Goal: Information Seeking & Learning: Learn about a topic

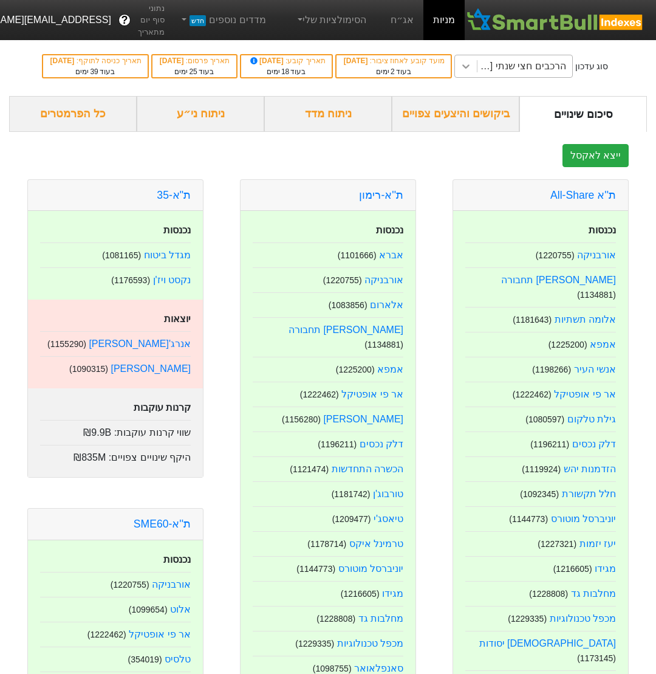
click at [460, 69] on icon at bounding box center [466, 66] width 12 height 12
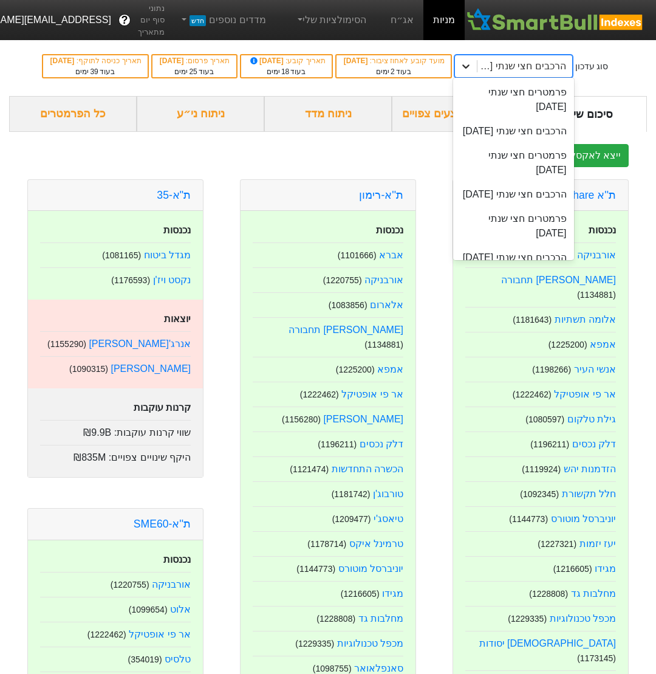
scroll to position [134, 0]
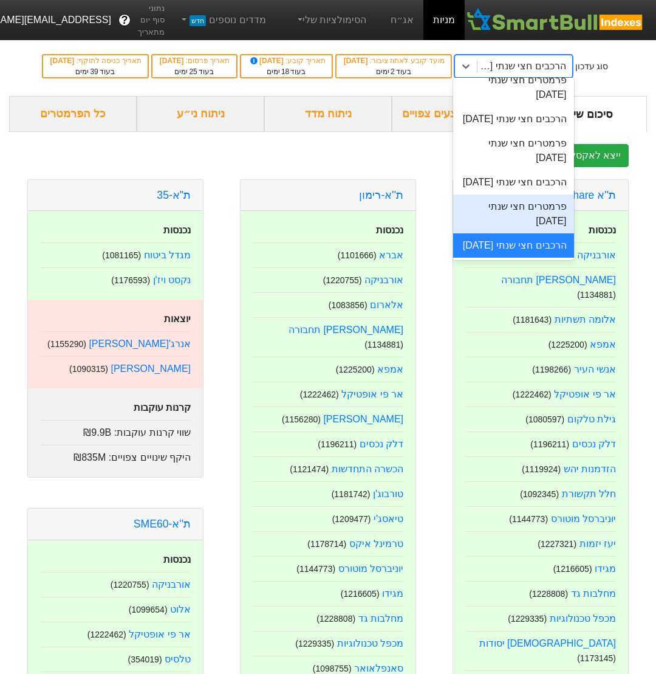
click at [318, 167] on div "ייצא לאקסל" at bounding box center [328, 155] width 638 height 23
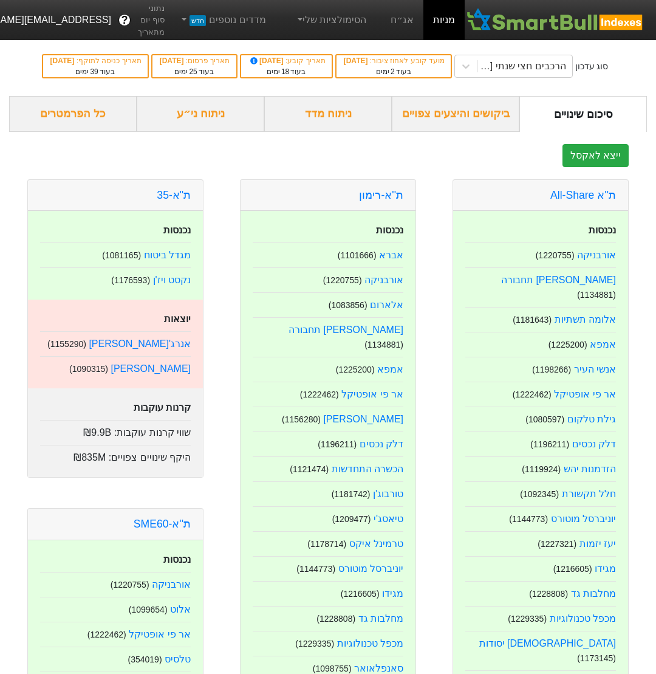
click at [324, 132] on div "ניתוח מדד" at bounding box center [328, 114] width 128 height 36
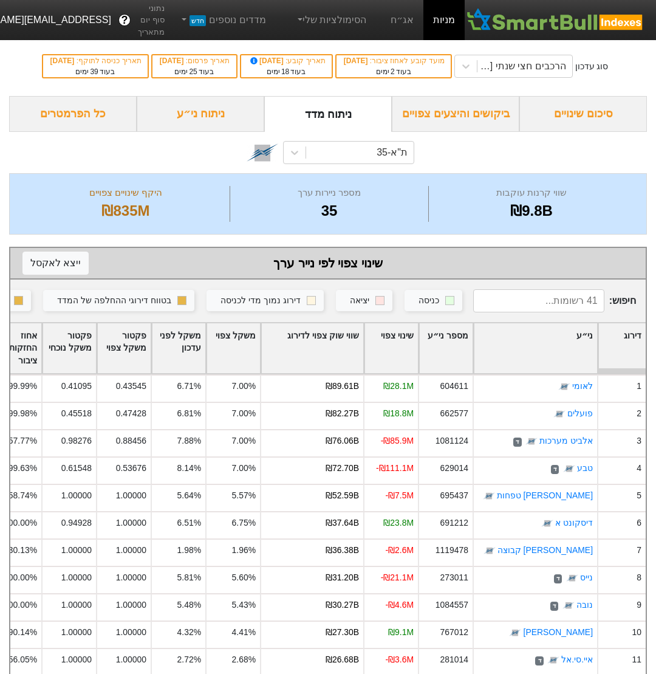
click at [206, 132] on div "ניתוח ני״ע" at bounding box center [201, 114] width 128 height 36
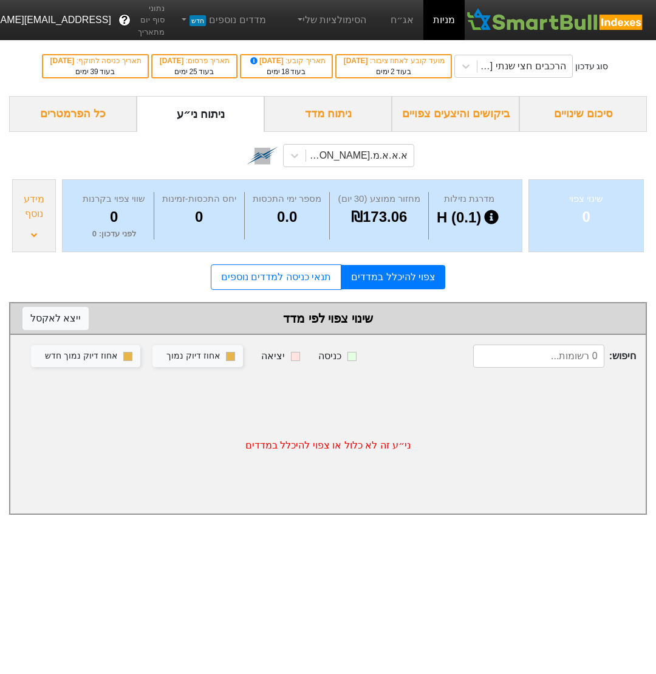
click at [98, 132] on div "כל הפרמטרים" at bounding box center [73, 114] width 128 height 36
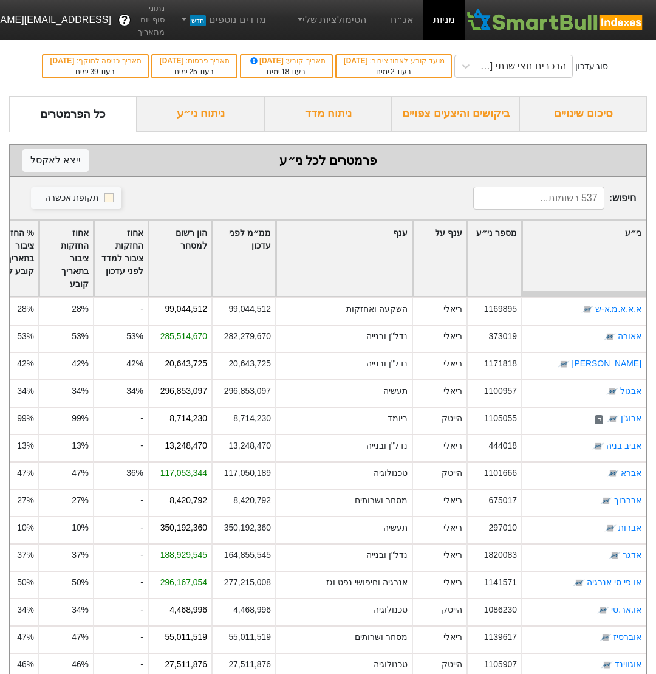
click at [562, 210] on input at bounding box center [538, 197] width 131 height 23
type input "מ"
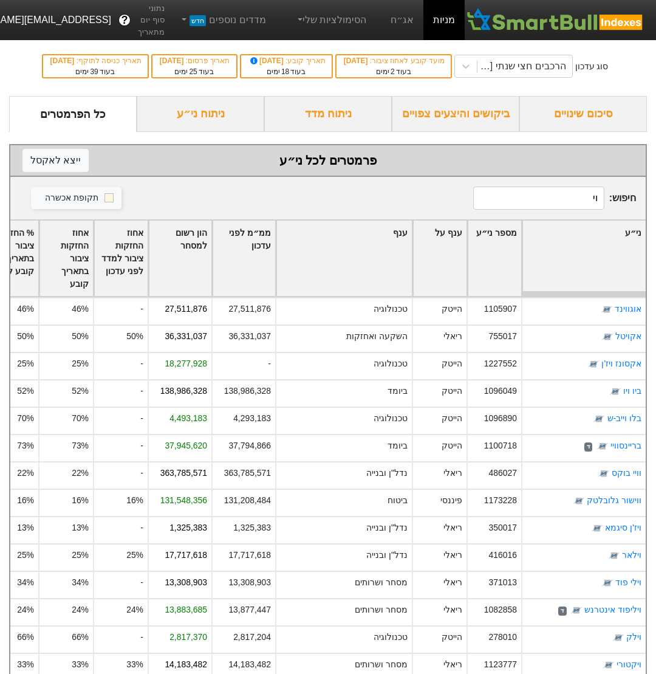
type input "ו"
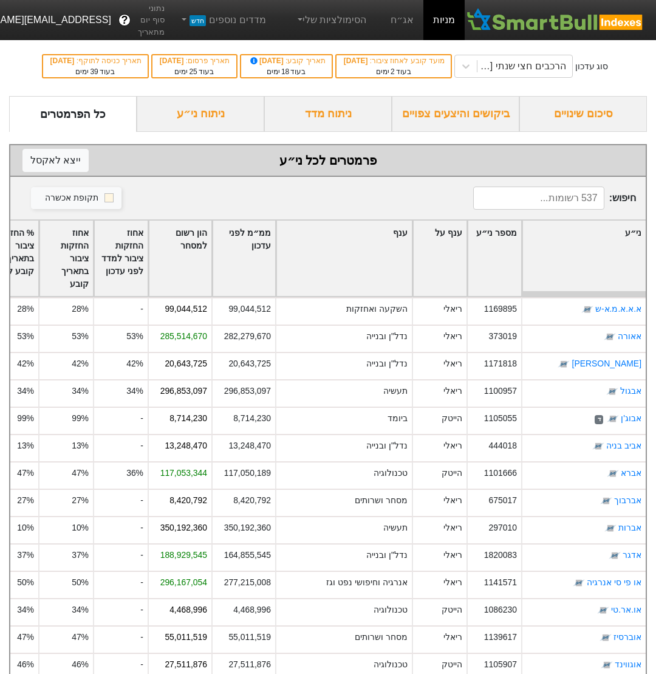
click at [414, 132] on div "ביקושים והיצעים צפויים" at bounding box center [456, 114] width 128 height 36
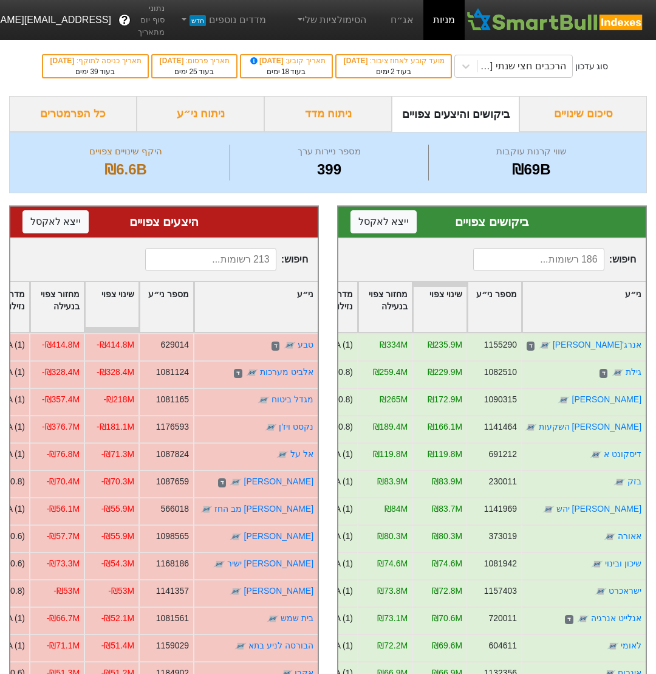
click at [542, 271] on input at bounding box center [538, 259] width 131 height 23
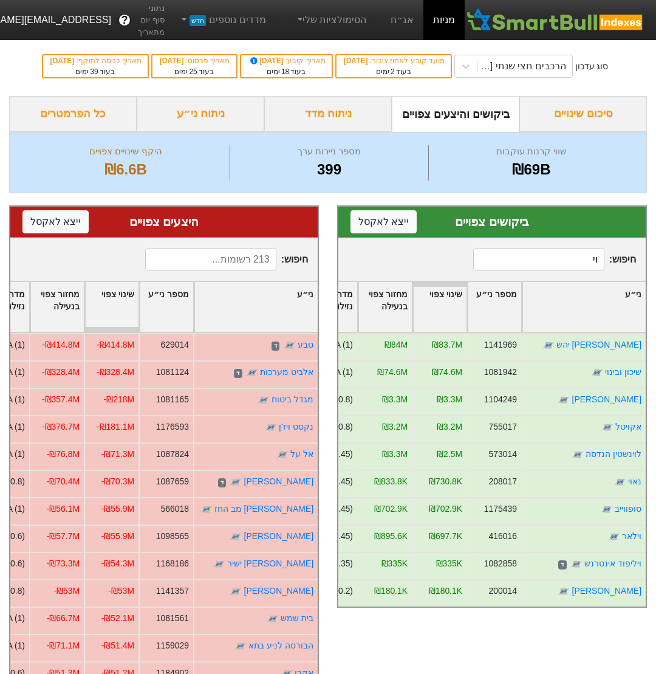
type input "וי"
click at [172, 132] on div "ניתוח ני״ע" at bounding box center [201, 114] width 128 height 36
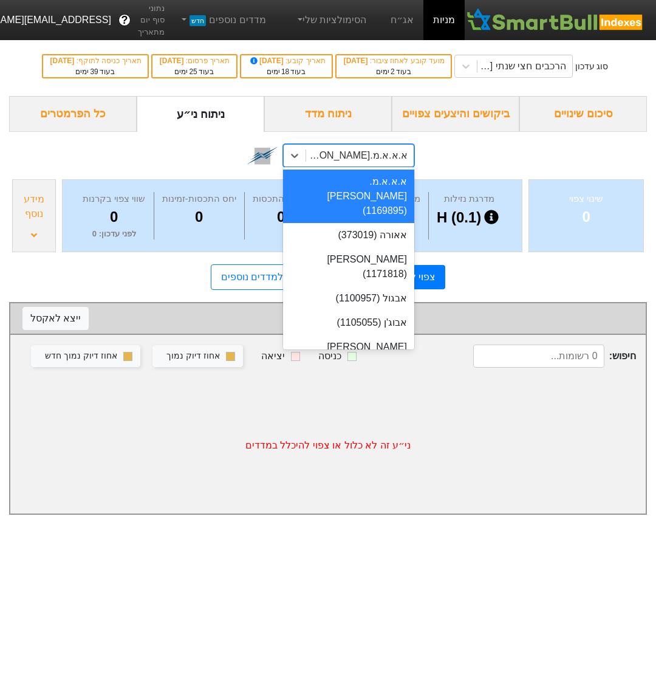
click at [379, 163] on div "א.א.א.מ.א-ש (1169895)" at bounding box center [356, 155] width 103 height 15
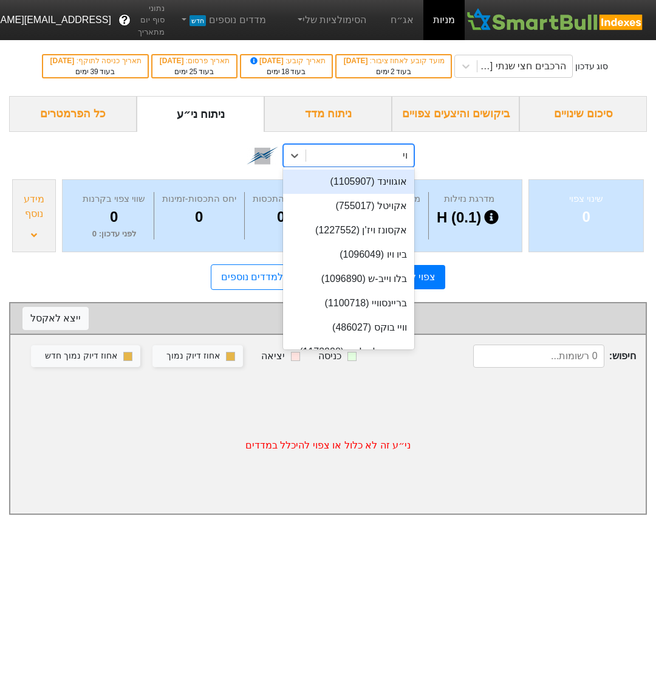
type input "וית"
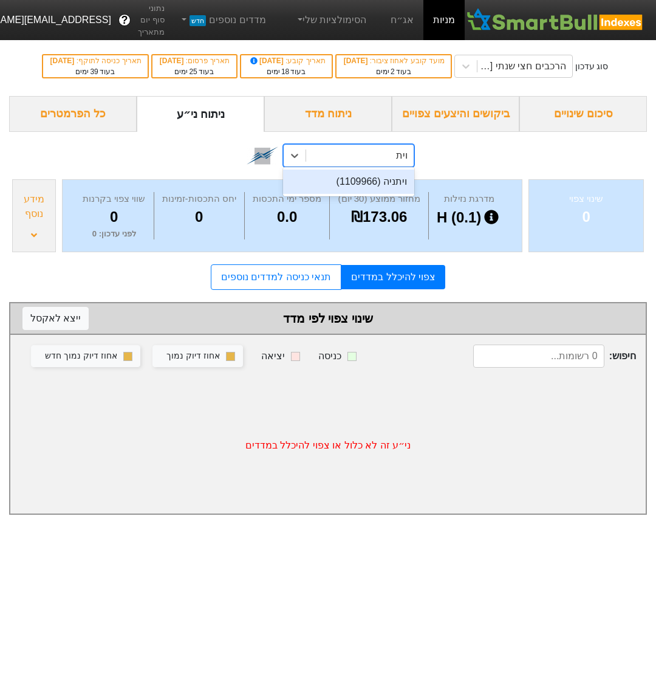
click at [379, 194] on div "ויתניה (1109966)" at bounding box center [348, 181] width 131 height 24
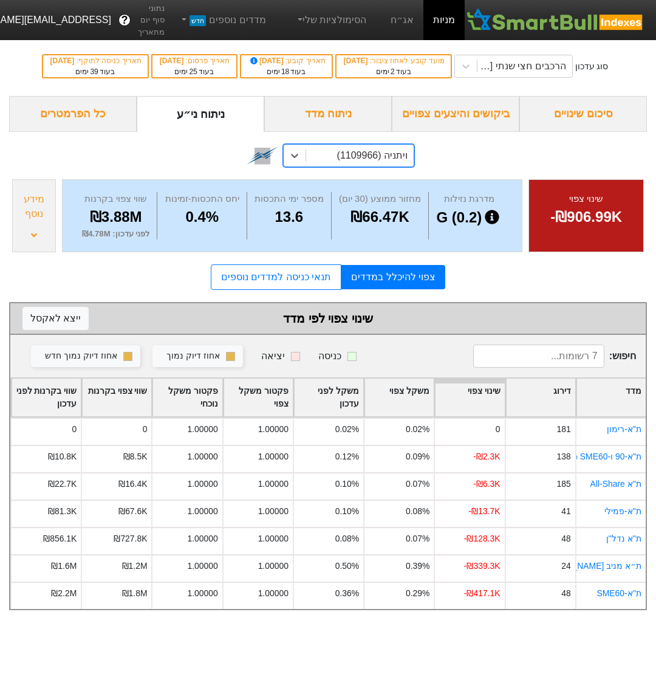
click at [30, 221] on div "מידע נוסף" at bounding box center [34, 206] width 36 height 29
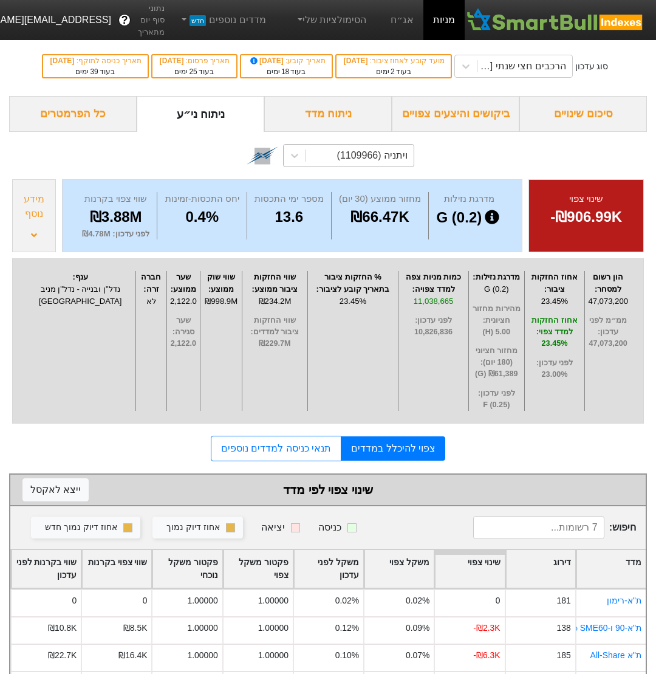
click at [561, 165] on div "ויתניה (1109966)" at bounding box center [328, 154] width 638 height 44
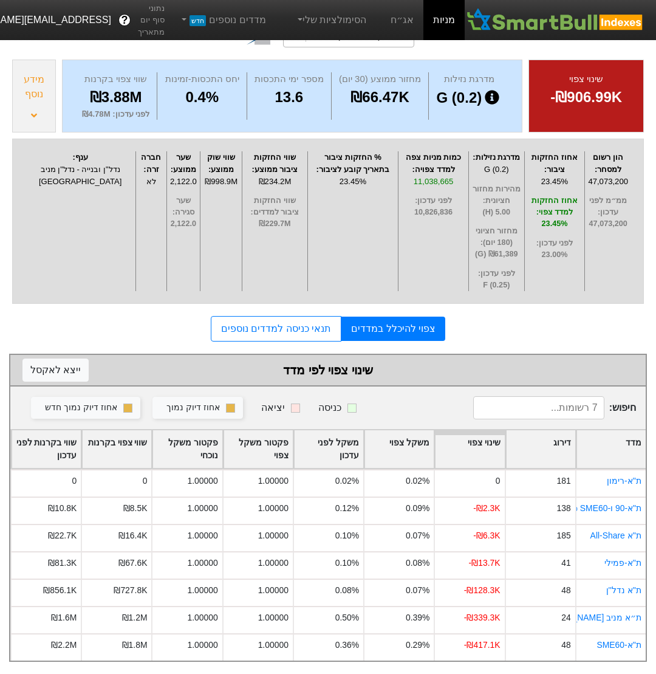
scroll to position [158, 0]
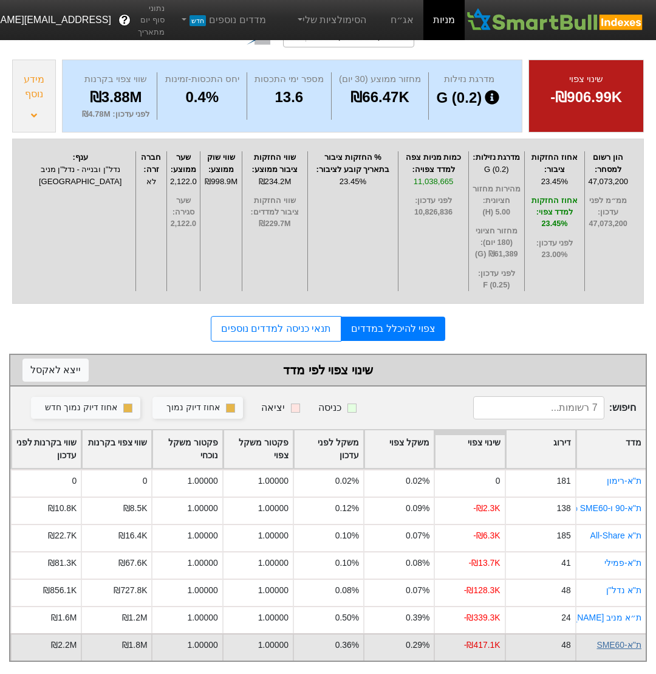
click at [606, 646] on link "ת''א-SME60" at bounding box center [618, 644] width 45 height 10
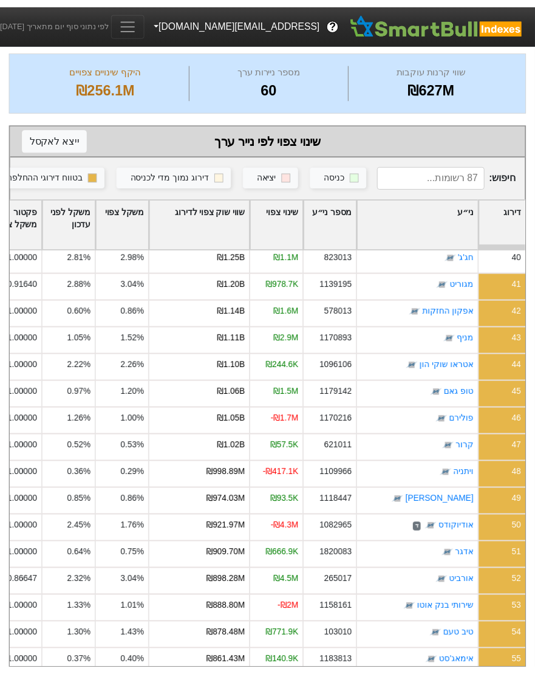
scroll to position [183, 0]
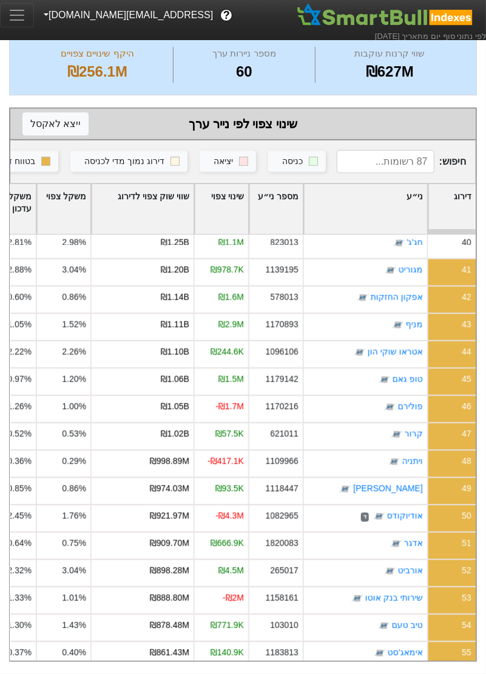
click at [4, 323] on div "סוג עדכון הרכבים חצי שנתי 06/11/2025 מועד קובע לאחוז ציבור : 30/09/2025 בעוד 2 …" at bounding box center [243, 259] width 486 height 805
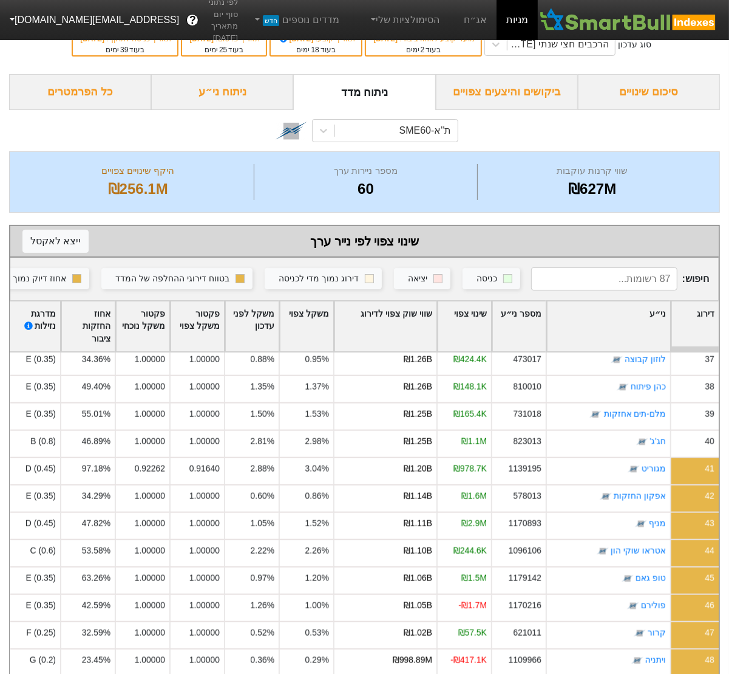
scroll to position [0, 0]
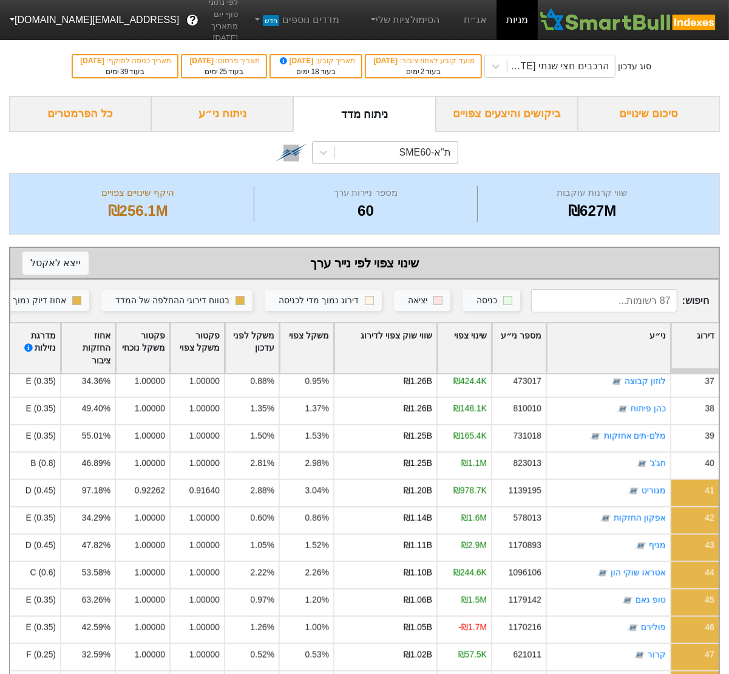
click at [386, 154] on div "ת''א-SME60" at bounding box center [396, 153] width 122 height 22
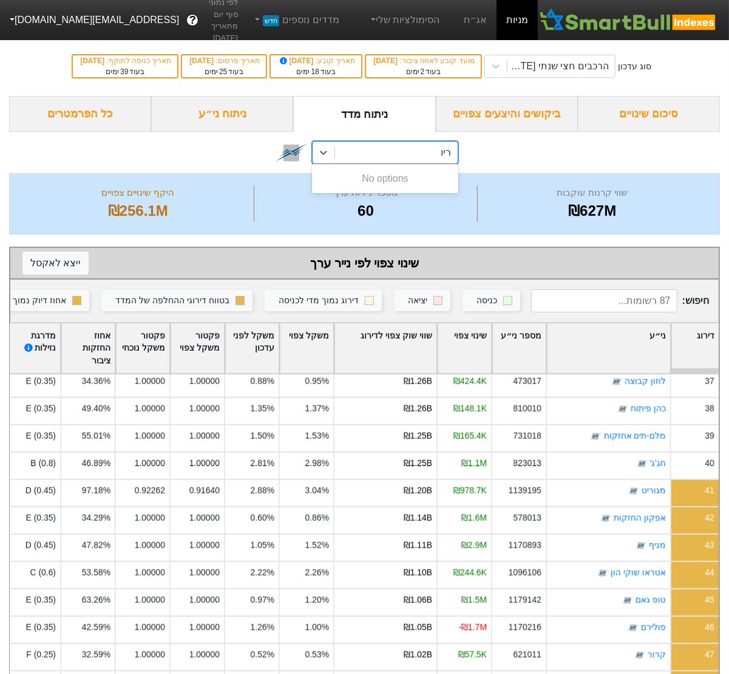
type input "רי"
click at [383, 185] on div "ת''א-רימון" at bounding box center [385, 178] width 146 height 24
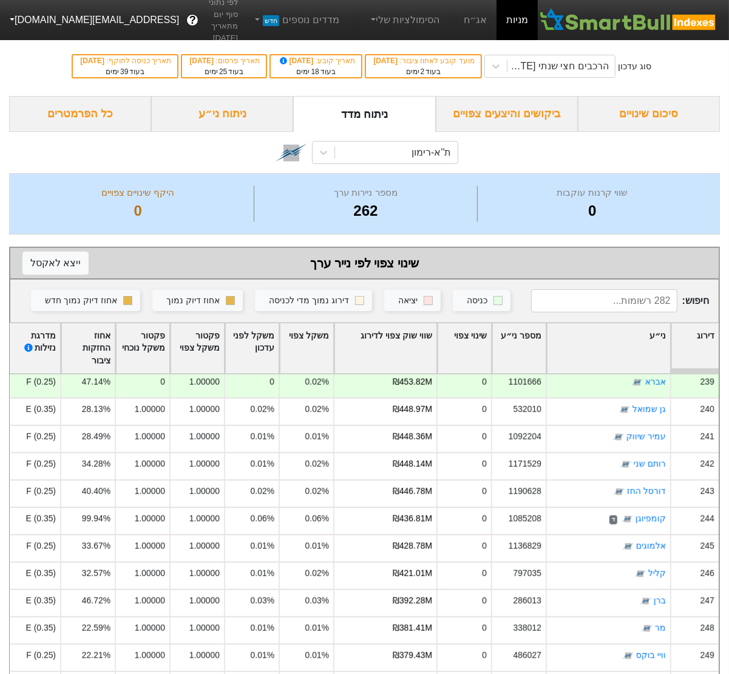
click at [244, 115] on div "ניתוח ני״ע" at bounding box center [222, 114] width 142 height 36
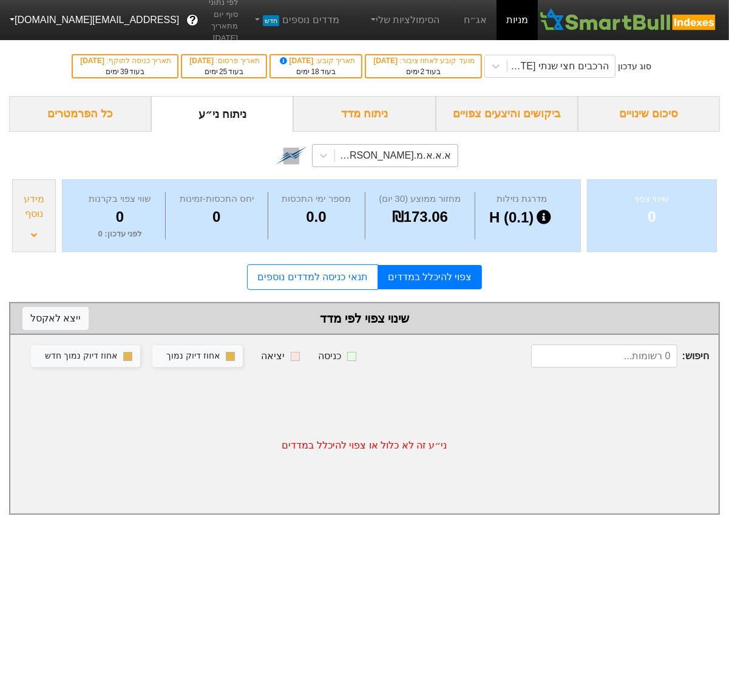
click at [390, 149] on div "א.א.א.מ.א-ש (1169895)" at bounding box center [392, 155] width 117 height 15
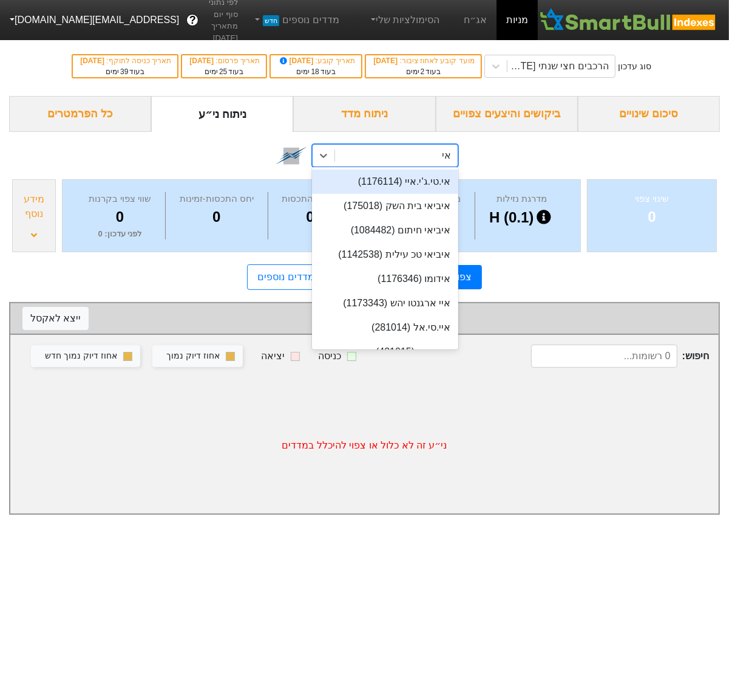
type input "אימ"
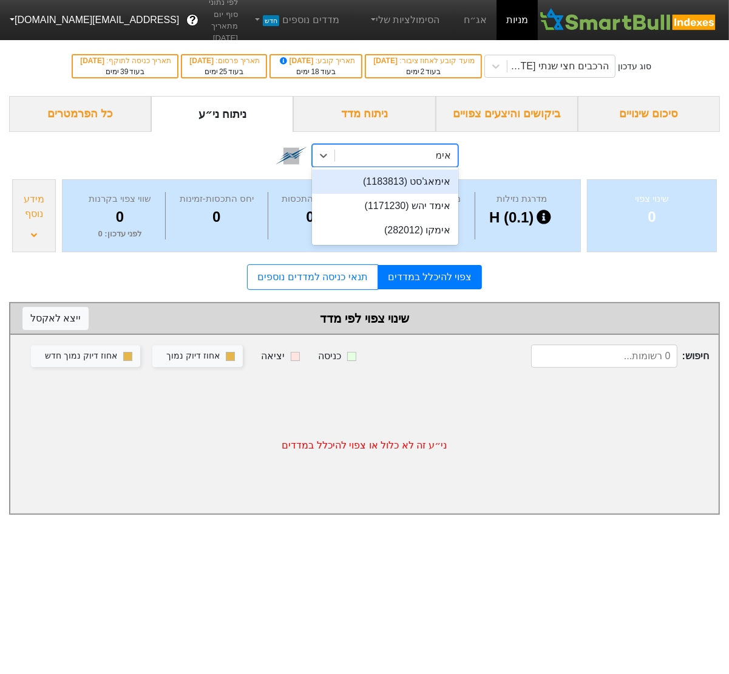
click at [390, 183] on div "אימאג'סט (1183813)" at bounding box center [385, 181] width 146 height 24
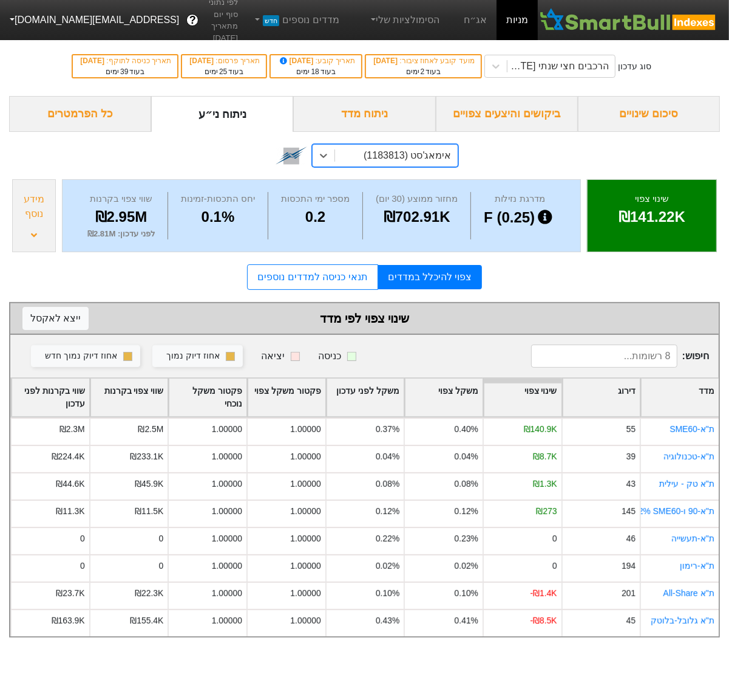
click at [412, 158] on div "אימאג'סט (1183813)" at bounding box center [407, 155] width 87 height 15
type input "ויתנ"
click at [409, 172] on div "ויתניה (1109966)" at bounding box center [385, 181] width 146 height 24
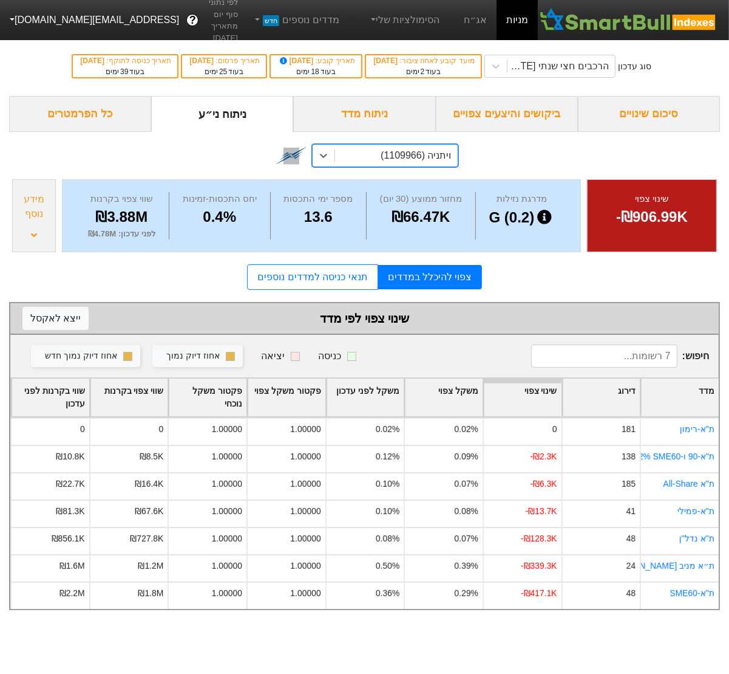
click at [401, 160] on div "ויתניה (1109966)" at bounding box center [416, 155] width 70 height 15
type input "זפי"
click at [389, 179] on div "זפירוס (1194695)" at bounding box center [385, 181] width 146 height 24
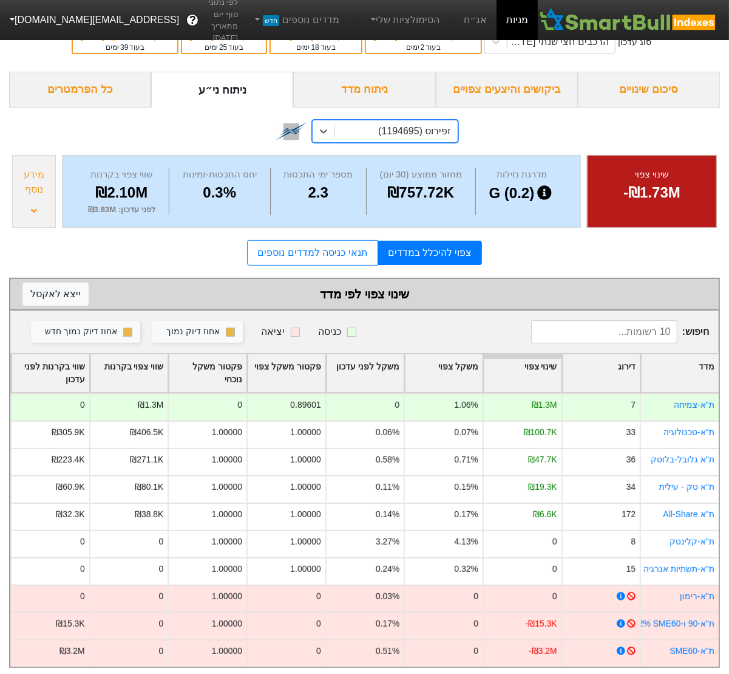
scroll to position [29, 0]
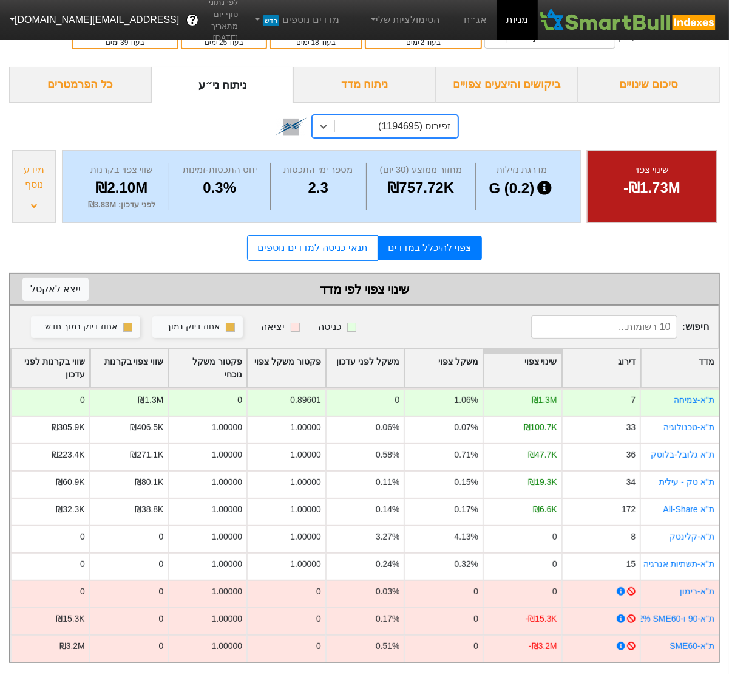
click at [428, 121] on div "זפירוס (1194695)" at bounding box center [414, 126] width 73 height 15
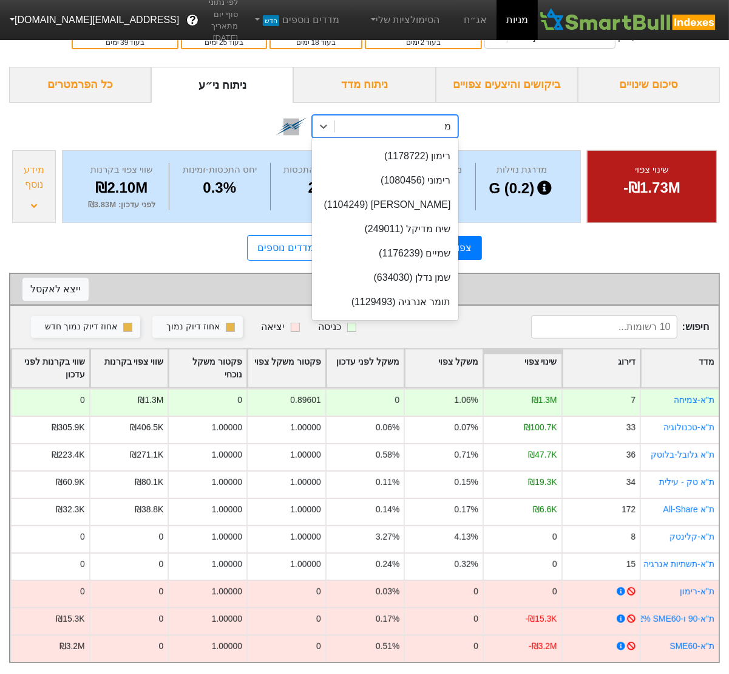
scroll to position [0, 0]
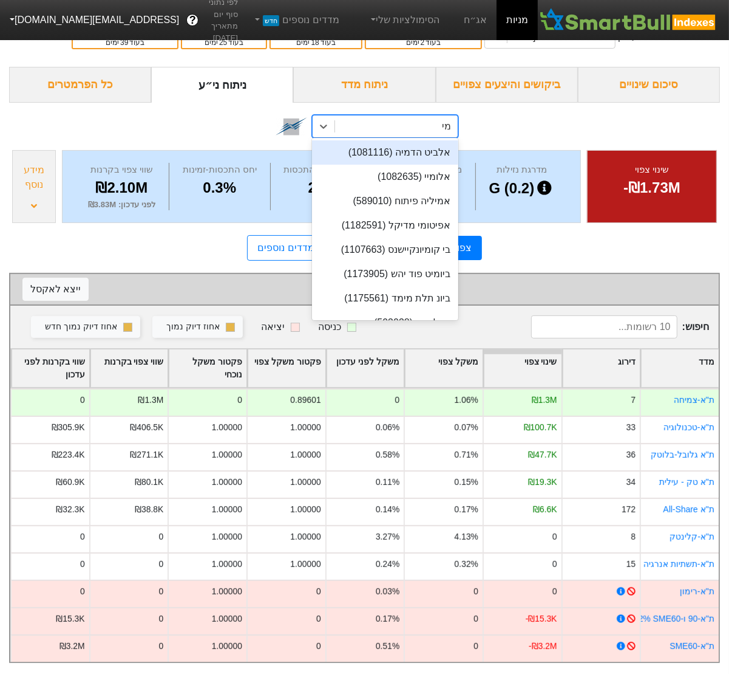
type input "מיח"
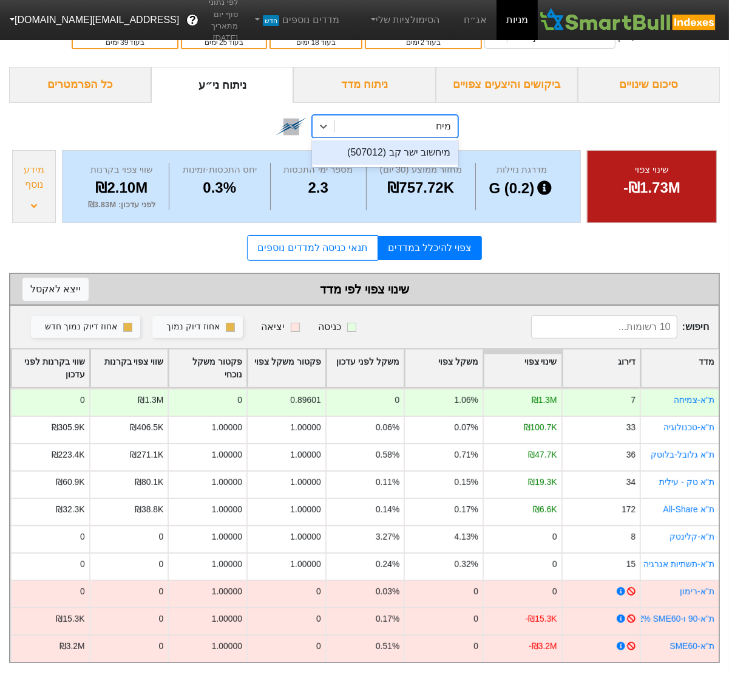
click at [420, 149] on div "מיחשוב ישר קב (507012)" at bounding box center [385, 152] width 146 height 24
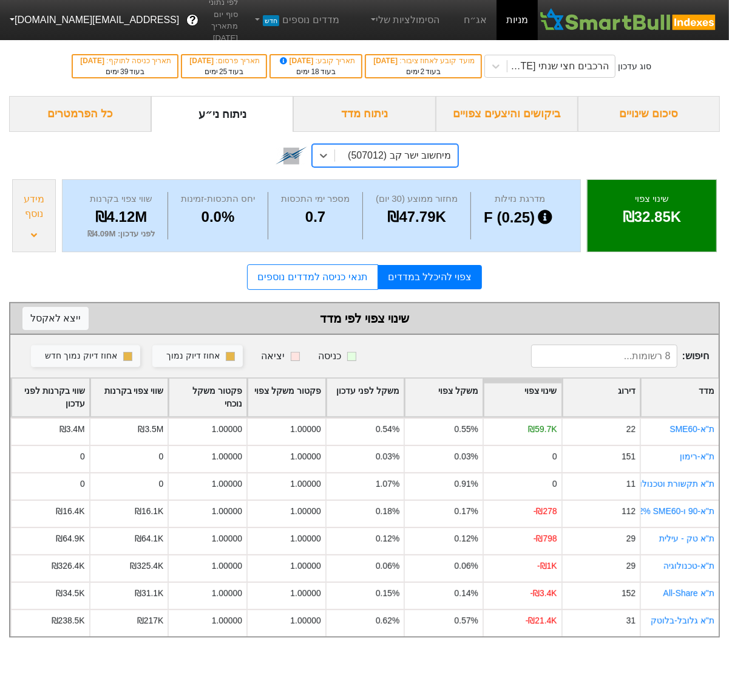
click at [383, 161] on div "מיחשוב ישר קב (507012)" at bounding box center [399, 155] width 103 height 15
type input "זפי"
click at [400, 181] on div "זפירוס (1194695)" at bounding box center [385, 181] width 146 height 24
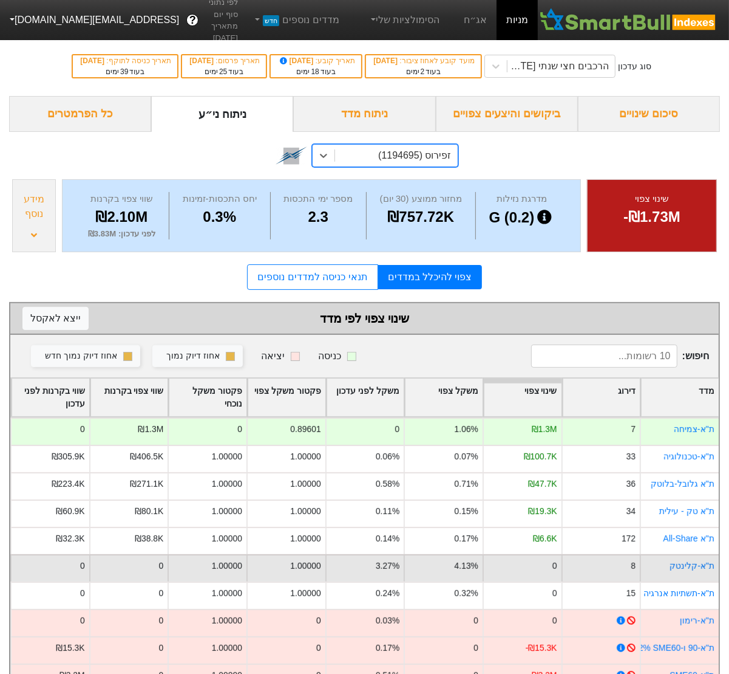
scroll to position [29, 0]
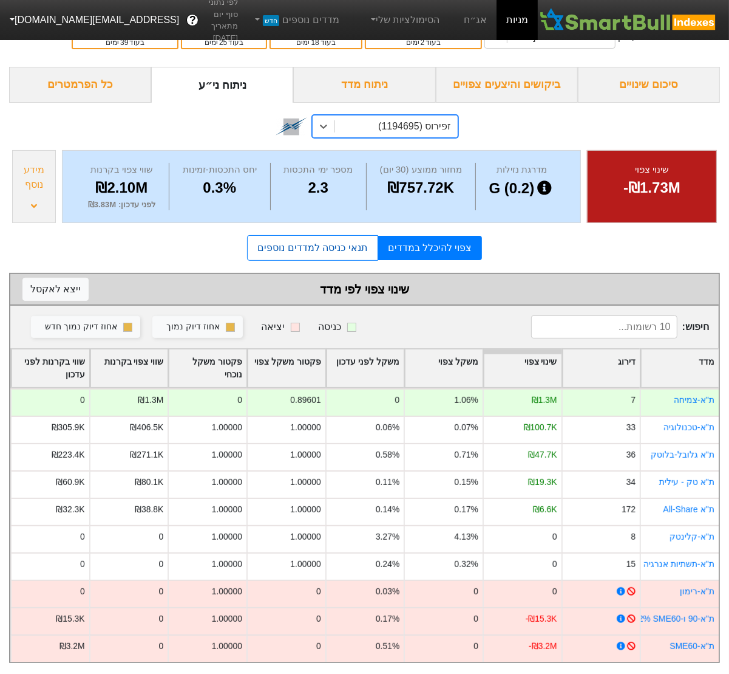
click at [354, 246] on link "תנאי כניסה למדדים נוספים" at bounding box center [312, 248] width 131 height 26
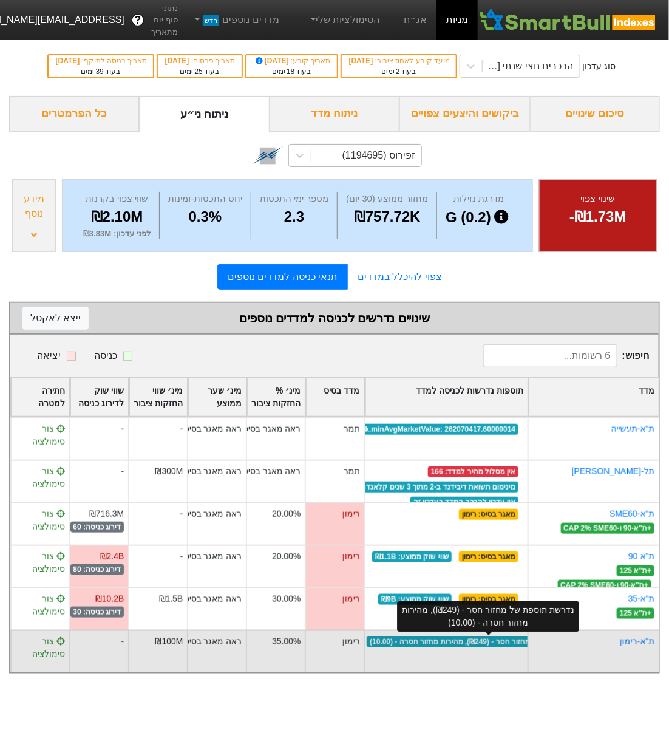
scroll to position [0, -115]
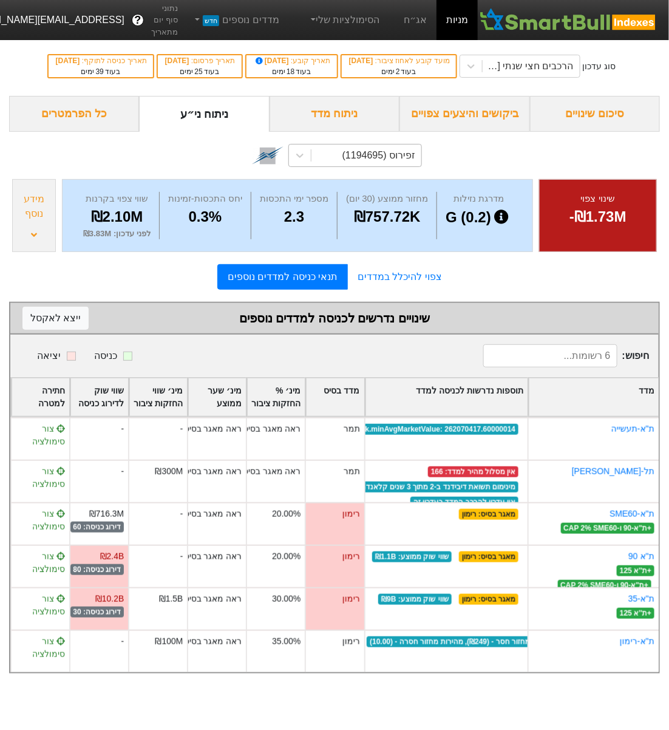
click at [63, 220] on div "מדרגת נזילות G (0.2) מחזור ממוצע (30 יום) ₪757.72K מספר ימי התכסות 2.3 יחס התכס…" at bounding box center [297, 215] width 471 height 73
click at [54, 220] on div "מידע נוסף" at bounding box center [34, 215] width 44 height 73
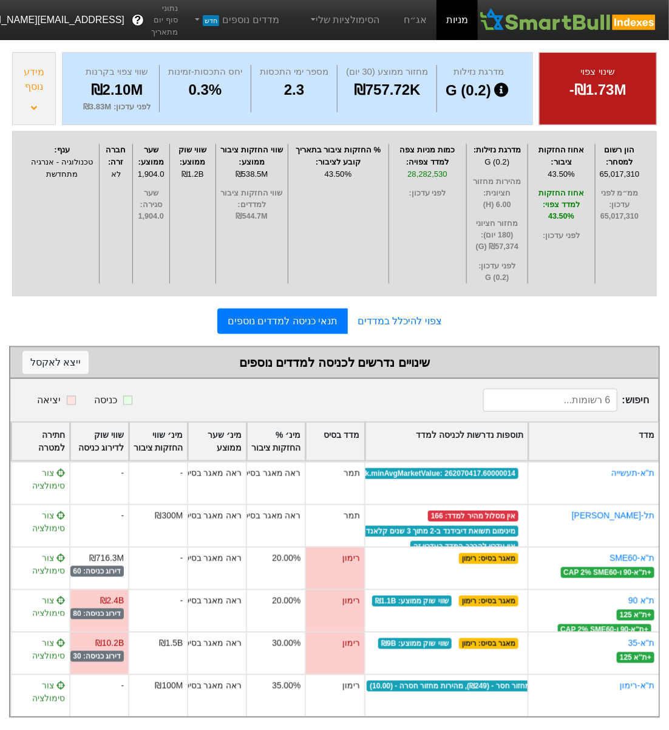
click at [43, 98] on div "מידע נוסף" at bounding box center [34, 88] width 44 height 73
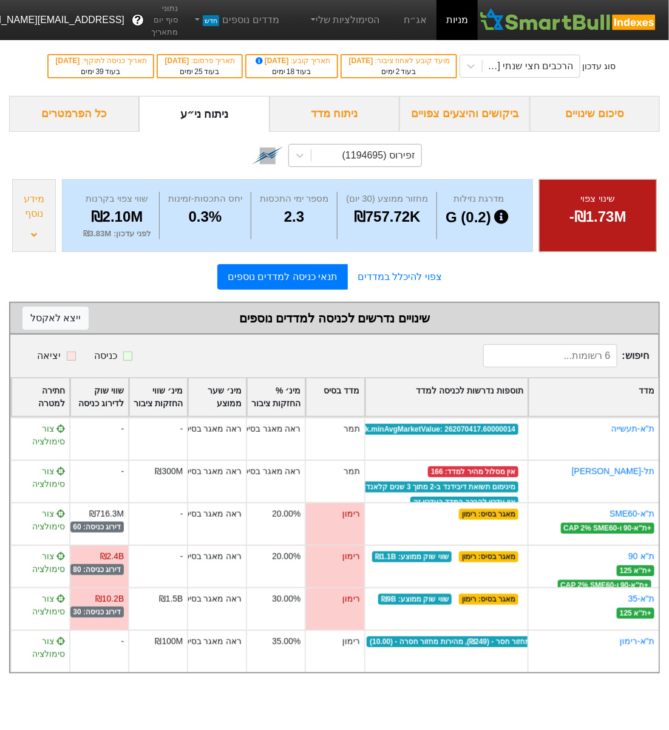
scroll to position [0, 0]
click at [43, 98] on div "כל הפרמטרים" at bounding box center [74, 114] width 130 height 36
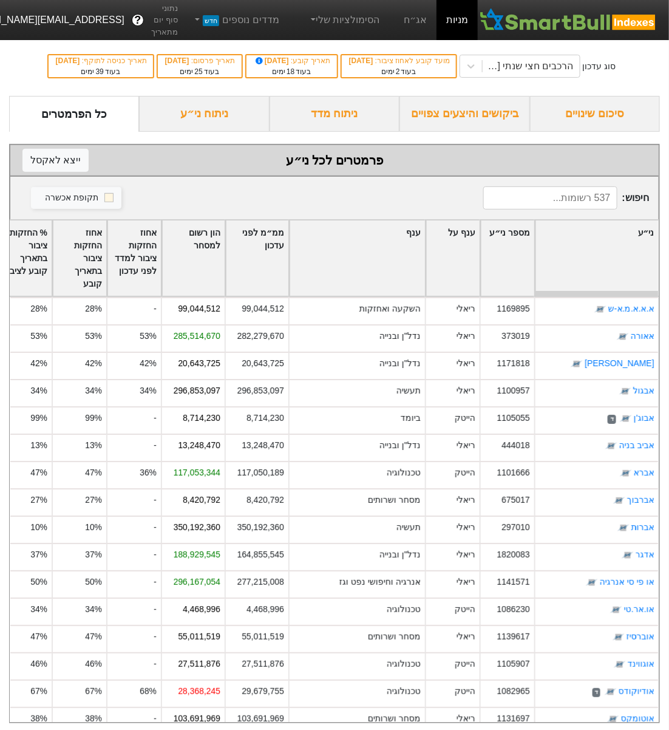
scroll to position [5, 0]
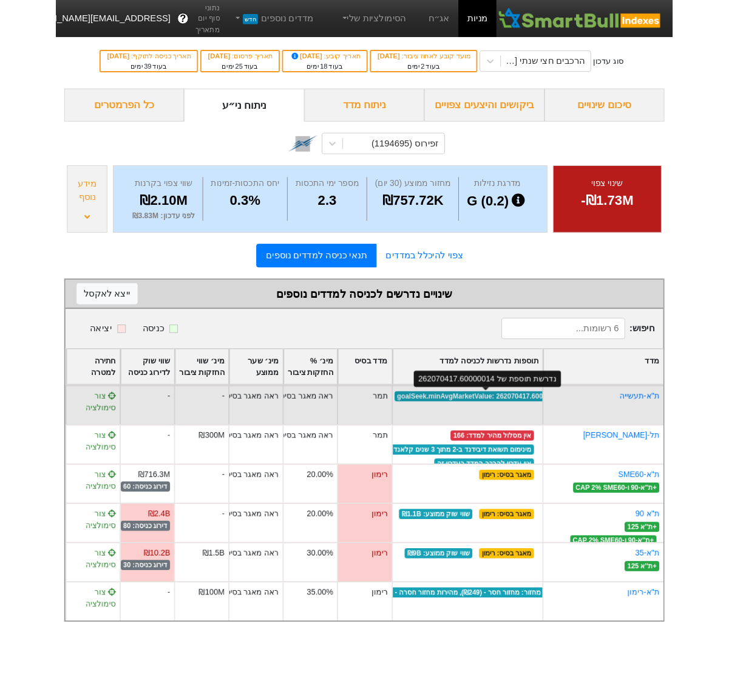
scroll to position [0, -62]
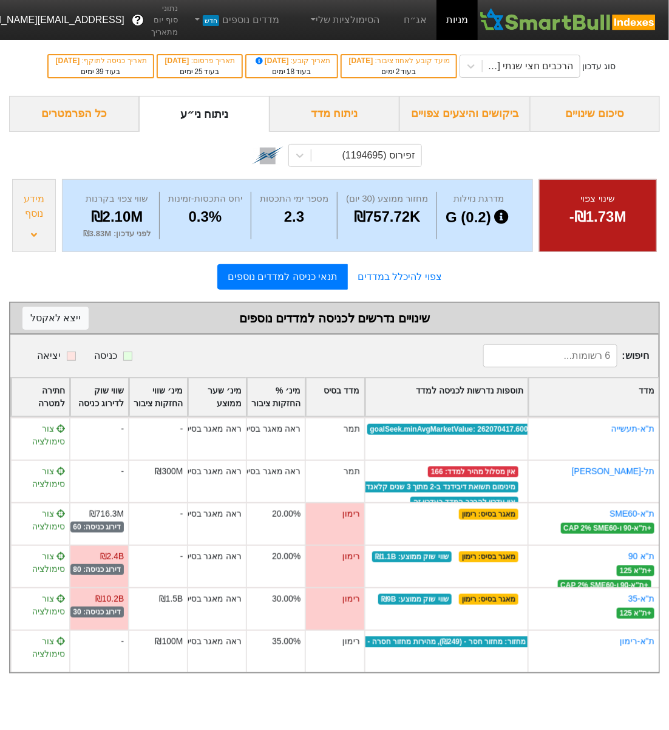
click at [37, 227] on div "מידע נוסף" at bounding box center [34, 215] width 44 height 73
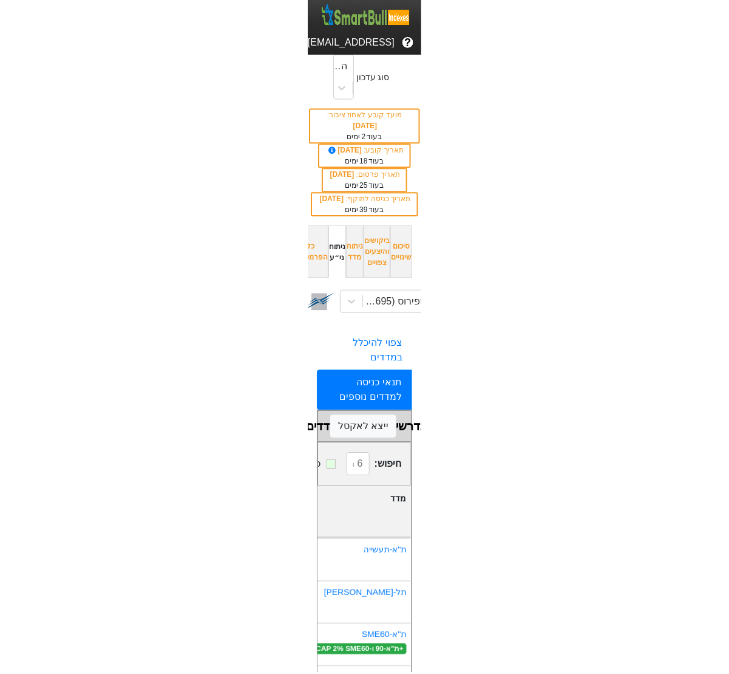
scroll to position [0, -47]
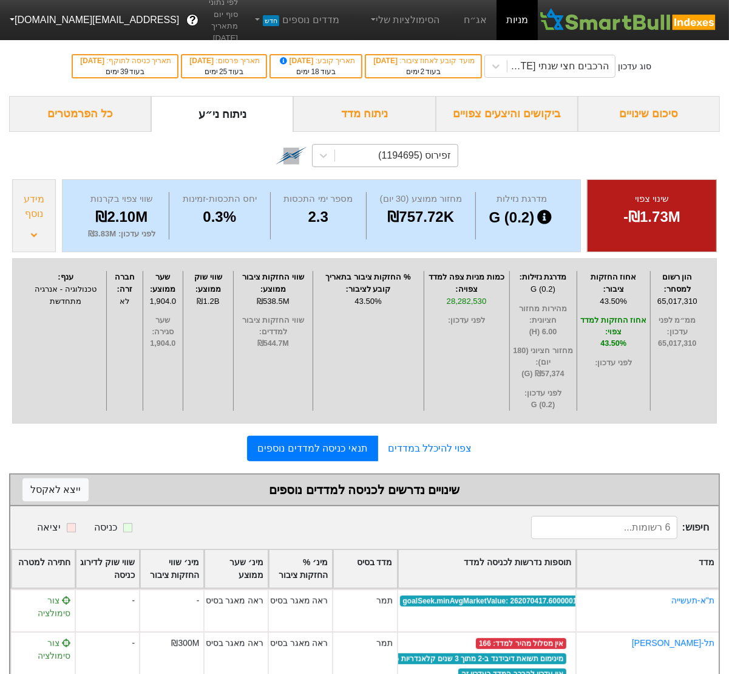
click at [438, 155] on div "זפירוס (1194695)" at bounding box center [414, 155] width 73 height 15
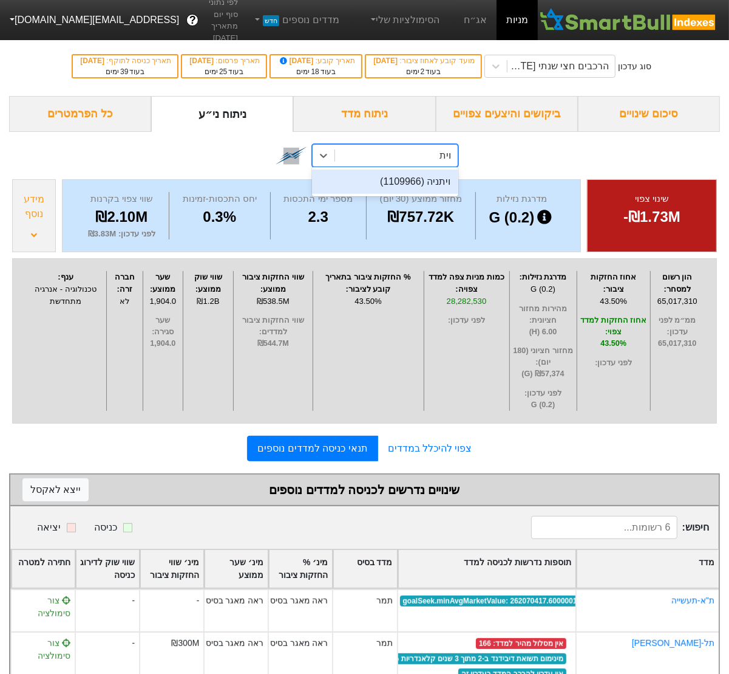
scroll to position [0, 0]
type input "ויתנ"
click at [434, 184] on div "ויתניה (1109966)" at bounding box center [385, 181] width 146 height 24
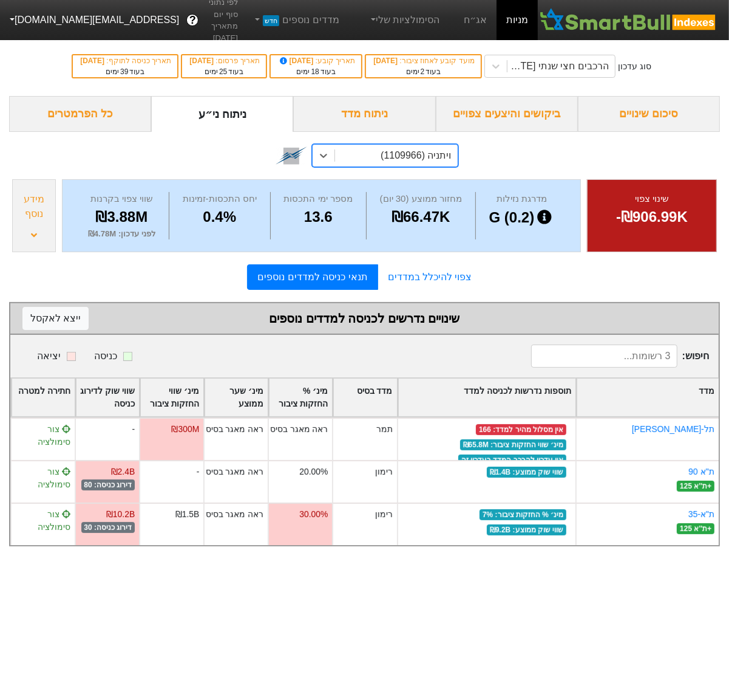
click at [36, 225] on div "מידע נוסף" at bounding box center [34, 215] width 44 height 73
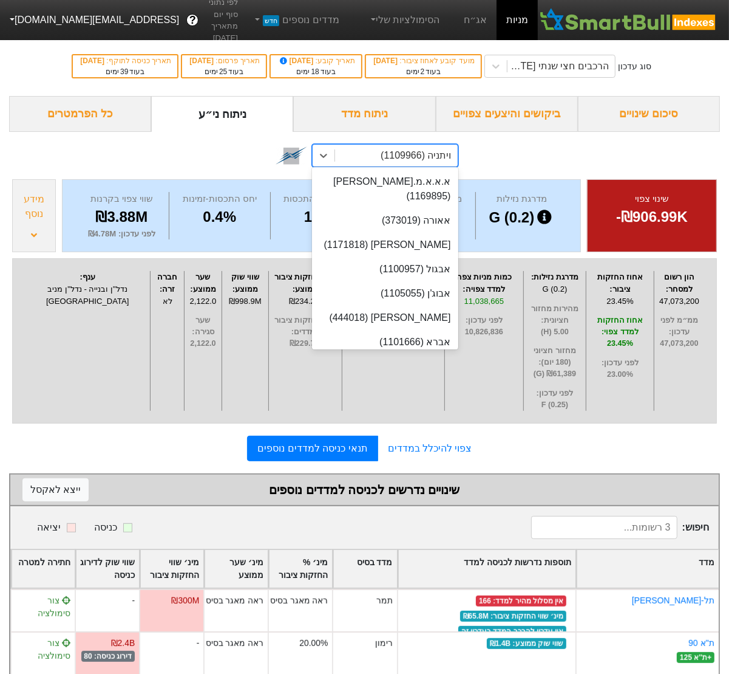
click at [414, 162] on div "ויתניה (1109966)" at bounding box center [416, 155] width 70 height 15
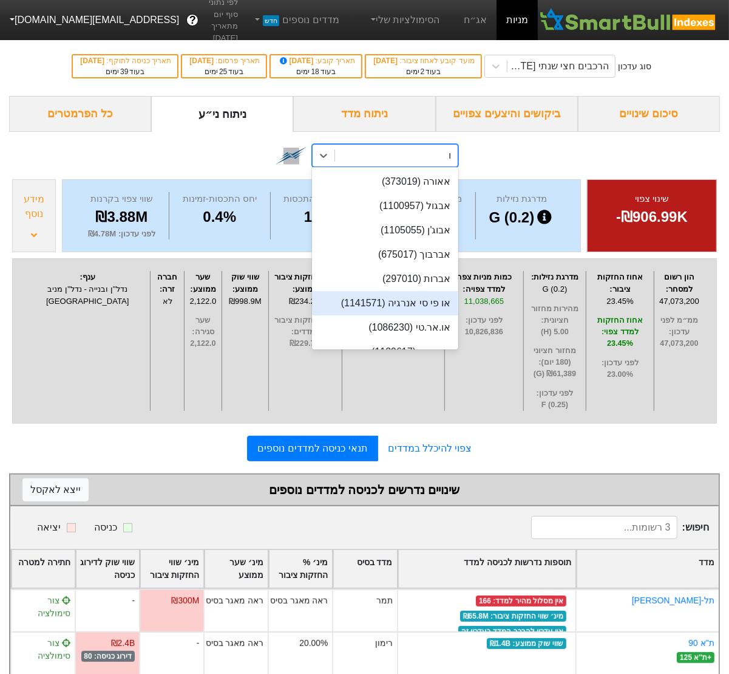
type input "ו"
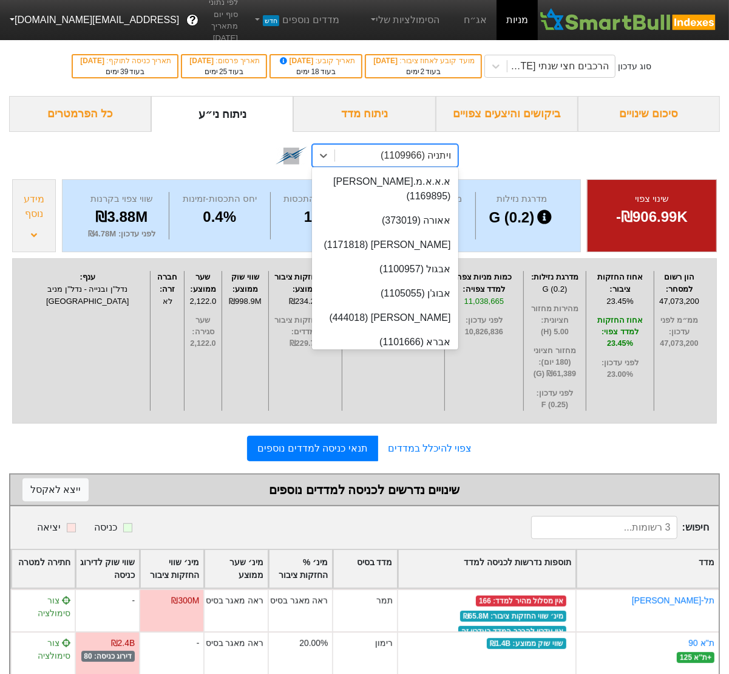
click at [339, 163] on div "ויתניה (1109966)" at bounding box center [396, 156] width 122 height 22
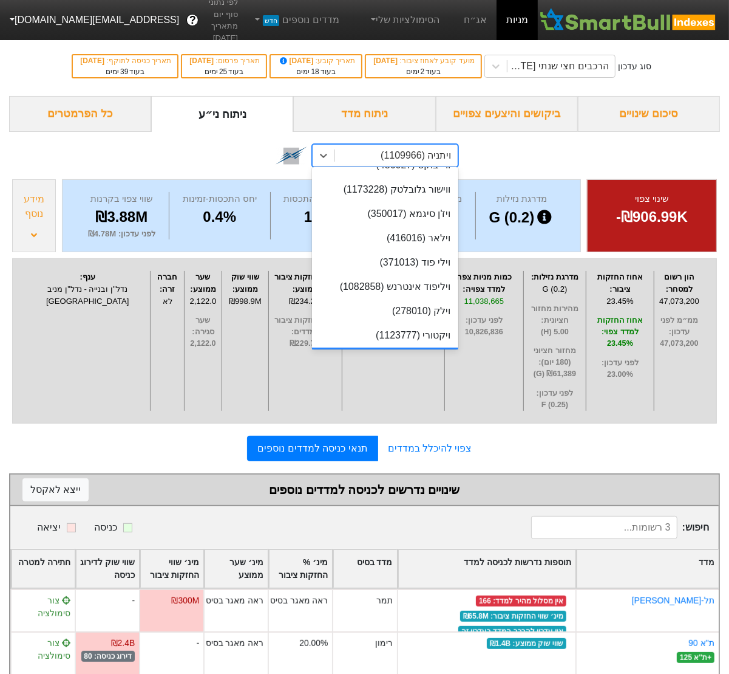
click at [393, 347] on div "ויתניה (1109966)" at bounding box center [385, 359] width 146 height 24
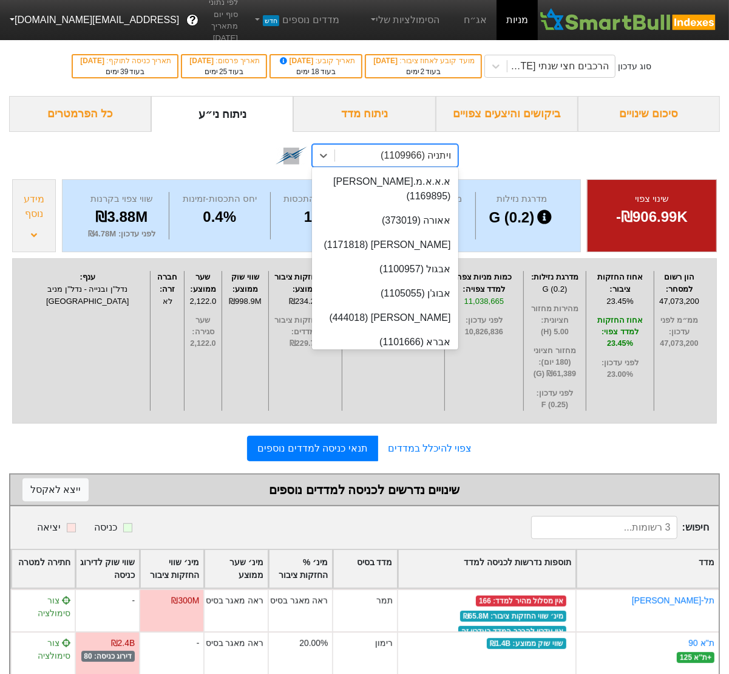
click at [420, 165] on div "ויתניה (1109966)" at bounding box center [396, 156] width 122 height 22
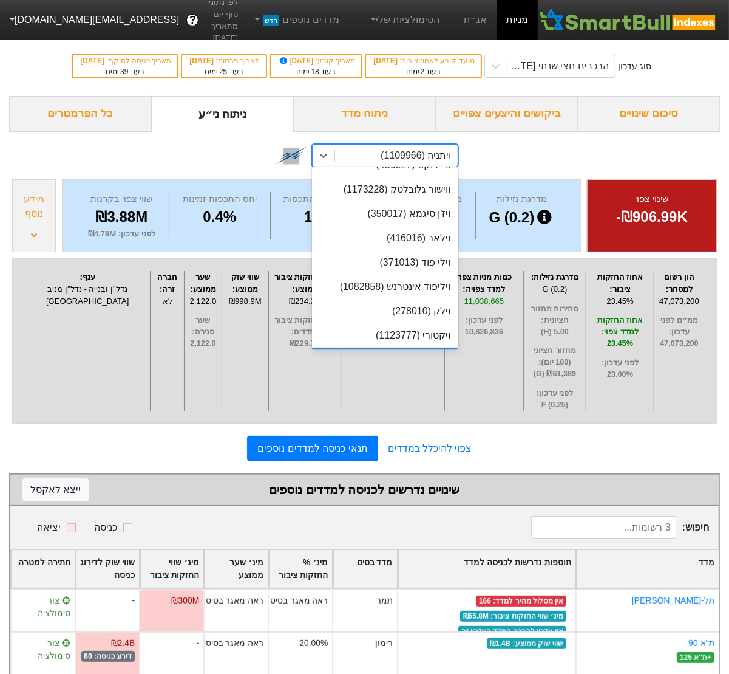
type input "ז"
click at [437, 347] on div "ויתניה (1109966)" at bounding box center [385, 359] width 146 height 24
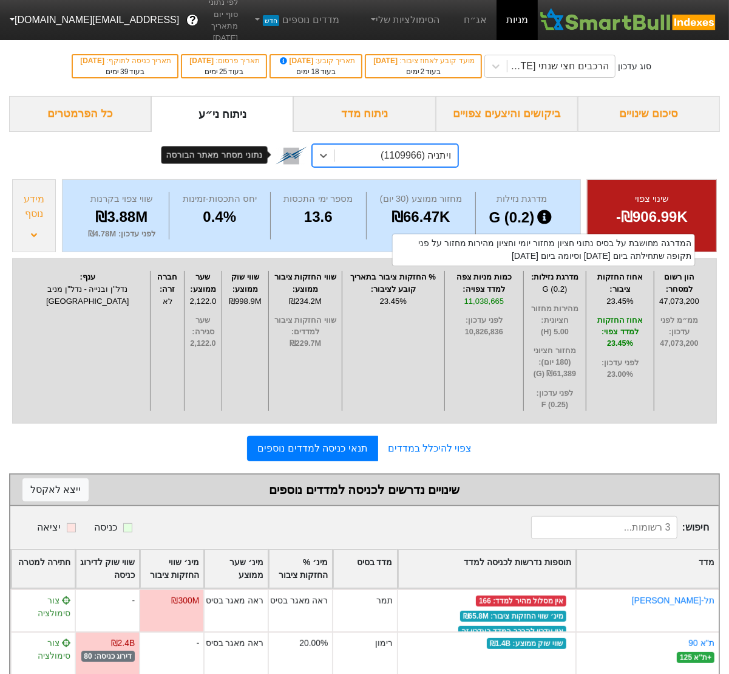
click at [283, 156] on img at bounding box center [292, 156] width 32 height 32
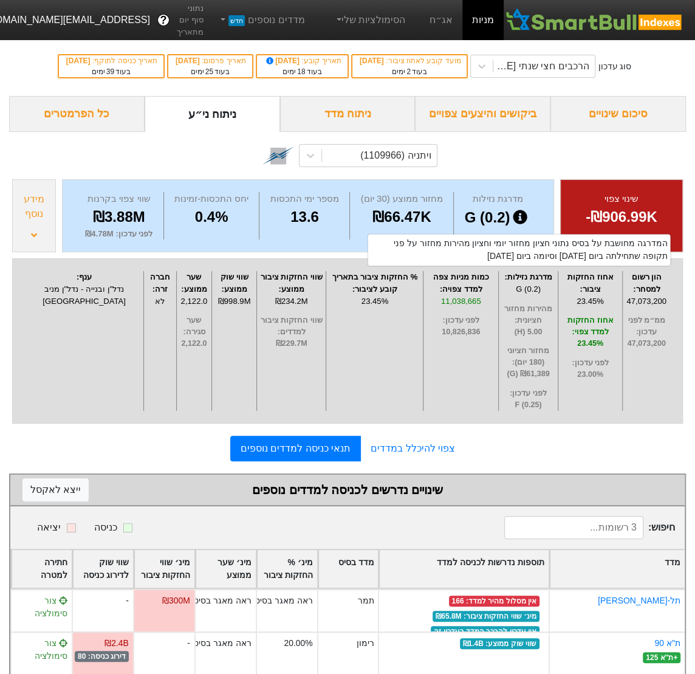
click at [197, 159] on div "ויתניה (1109966)" at bounding box center [347, 154] width 677 height 44
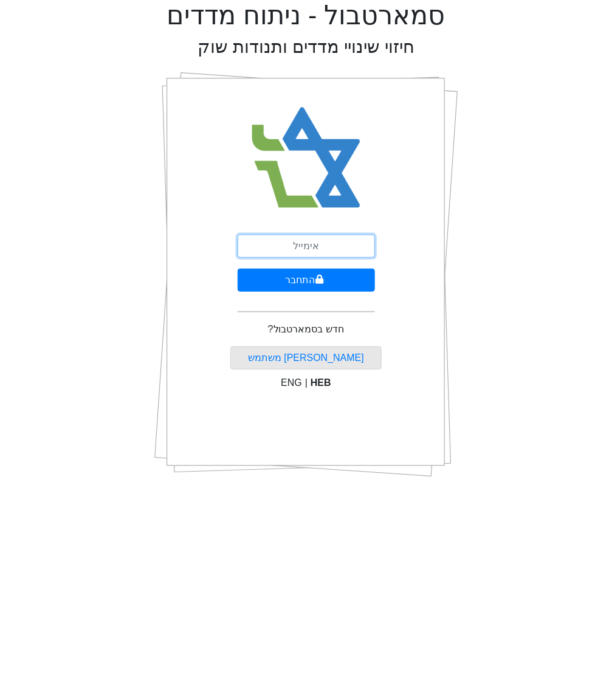
click at [302, 242] on input "email" at bounding box center [305, 245] width 137 height 23
type input "[EMAIL_ADDRESS][DOMAIN_NAME]"
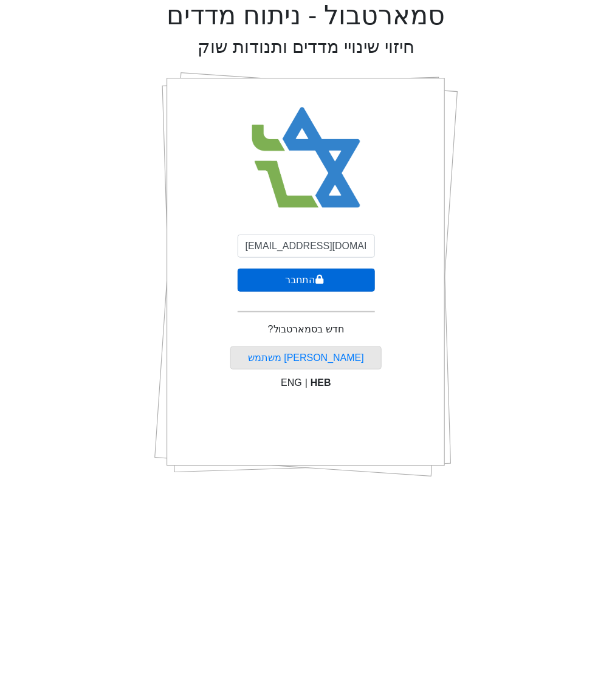
click at [297, 279] on button "התחבר" at bounding box center [305, 279] width 137 height 23
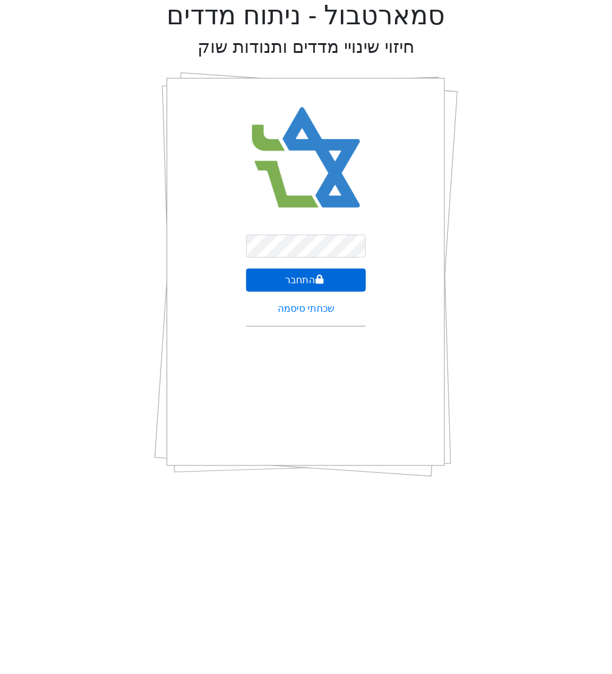
click at [277, 276] on button "התחבר" at bounding box center [306, 279] width 120 height 23
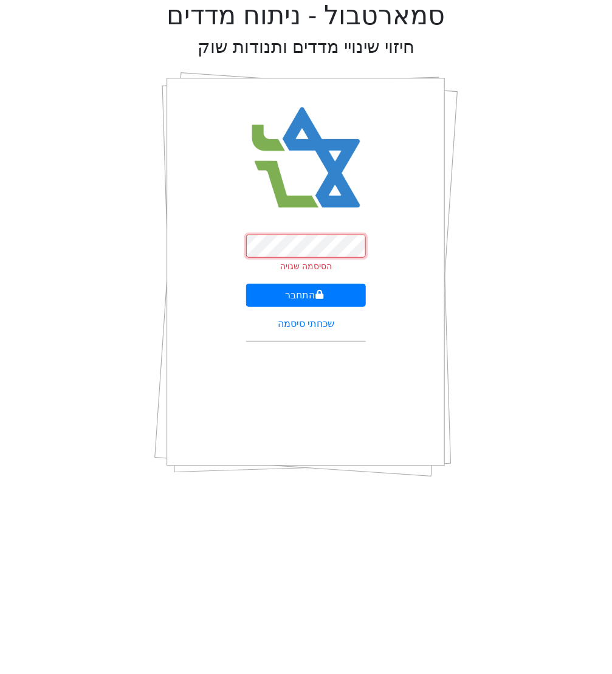
click at [246, 284] on button "התחבר" at bounding box center [306, 295] width 120 height 23
click at [196, 277] on div "הסיסמה שגויה התחבר שכחתי סיסמה" at bounding box center [306, 274] width 304 height 425
click at [327, 293] on button "התחבר" at bounding box center [306, 295] width 120 height 23
click at [246, 284] on button "התחבר" at bounding box center [306, 295] width 120 height 23
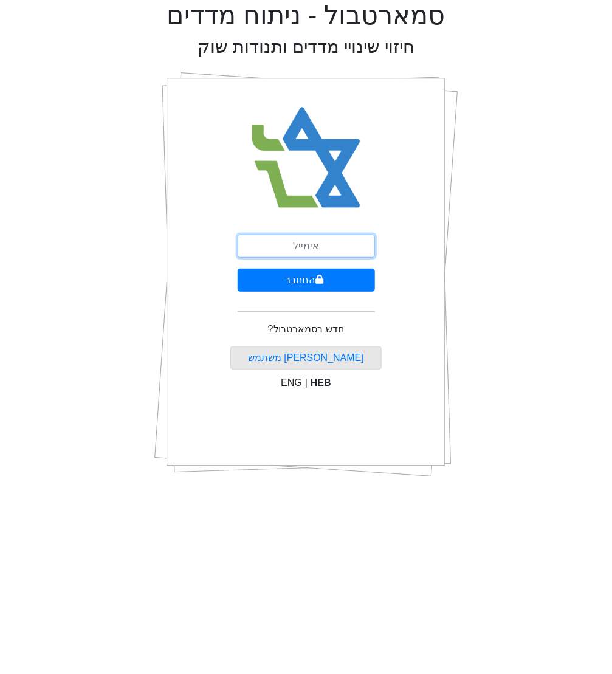
click at [282, 239] on input "email" at bounding box center [305, 245] width 137 height 23
type input "demo@smartbull.co.il"
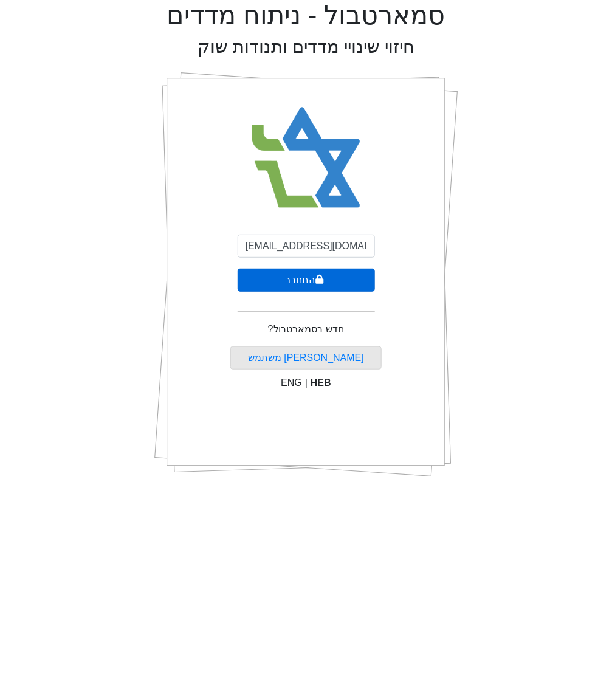
click at [315, 282] on icon "submit" at bounding box center [319, 280] width 9 height 10
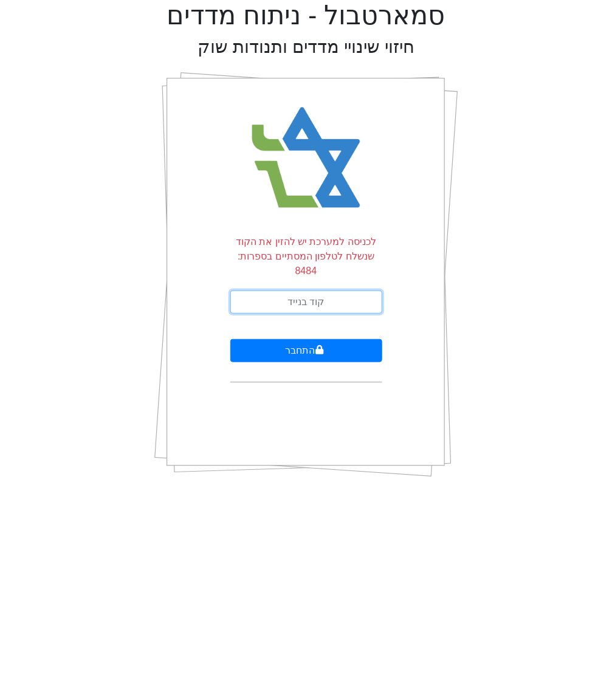
click at [314, 290] on input "text" at bounding box center [306, 301] width 152 height 23
paste input "198171"
type input "198171"
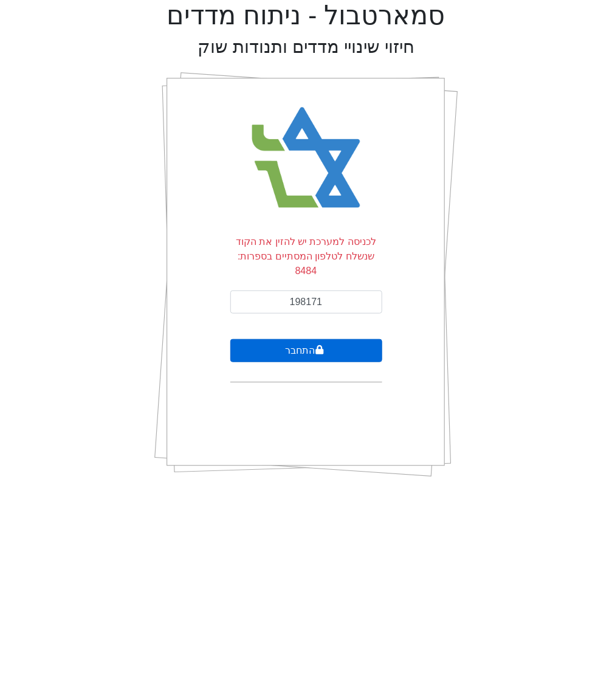
click at [293, 339] on button "התחבר" at bounding box center [306, 350] width 152 height 23
